Goal: Task Accomplishment & Management: Use online tool/utility

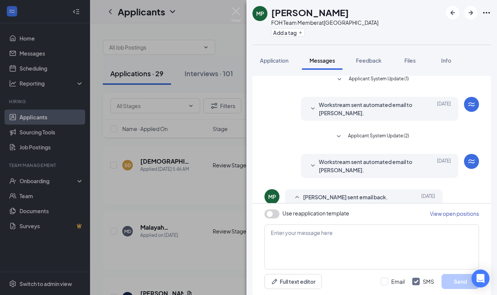
scroll to position [179, 0]
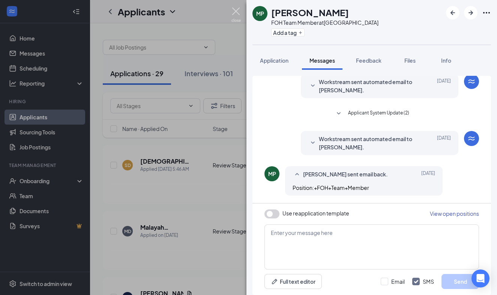
click at [237, 10] on img at bounding box center [236, 15] width 9 height 15
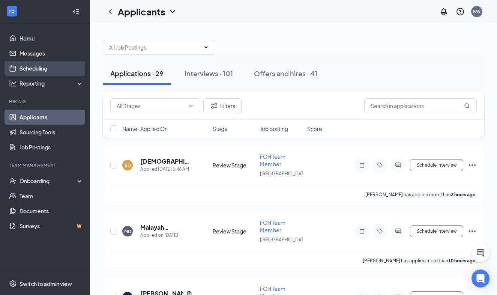
click at [30, 69] on link "Scheduling" at bounding box center [52, 68] width 64 height 15
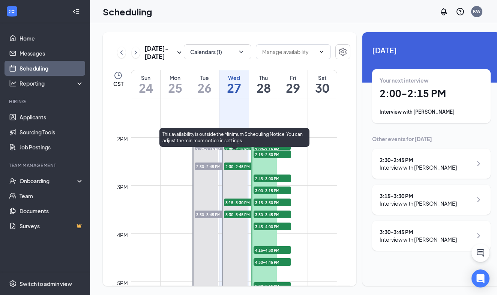
scroll to position [633, 0]
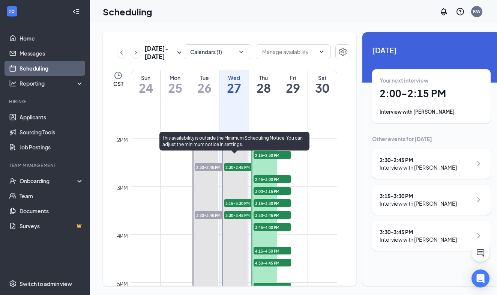
click at [239, 154] on span "2:00-2:15 PM" at bounding box center [243, 150] width 38 height 8
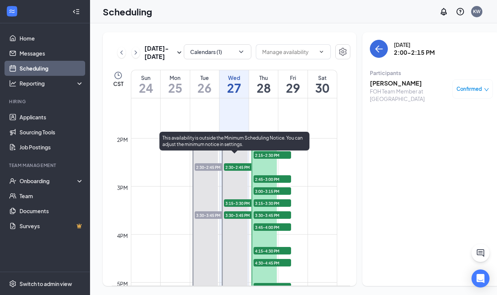
click at [237, 171] on span "2:30-2:45 PM" at bounding box center [243, 167] width 38 height 8
click at [236, 207] on span "3:15-3:30 PM" at bounding box center [243, 203] width 38 height 8
click at [237, 219] on span "3:30-3:45 PM" at bounding box center [243, 215] width 38 height 8
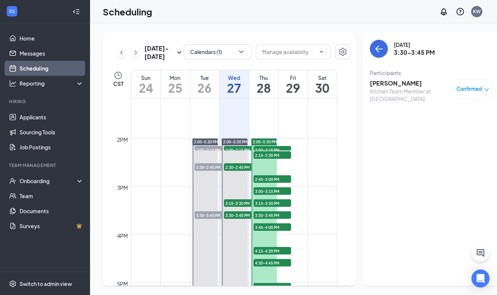
click at [265, 154] on span "2:00-2:15 PM" at bounding box center [273, 150] width 38 height 8
click at [264, 159] on span "2:15-2:30 PM" at bounding box center [273, 155] width 38 height 8
click at [265, 183] on span "2:45-3:00 PM" at bounding box center [273, 179] width 38 height 8
click at [264, 195] on span "3:00-3:15 PM" at bounding box center [273, 191] width 38 height 8
click at [262, 207] on span "3:15-3:30 PM" at bounding box center [273, 203] width 38 height 8
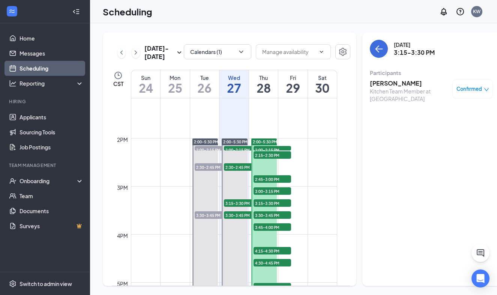
click at [262, 219] on span "3:30-3:45 PM" at bounding box center [273, 215] width 38 height 8
click at [265, 207] on span "3:15-3:30 PM" at bounding box center [273, 203] width 38 height 8
click at [375, 83] on h3 "[PERSON_NAME]" at bounding box center [409, 83] width 79 height 8
